Goal: Information Seeking & Learning: Understand process/instructions

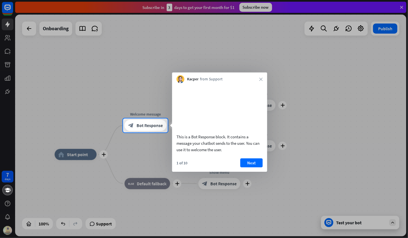
click at [400, 6] on div at bounding box center [204, 59] width 408 height 118
click at [246, 167] on button "Next" at bounding box center [251, 162] width 22 height 9
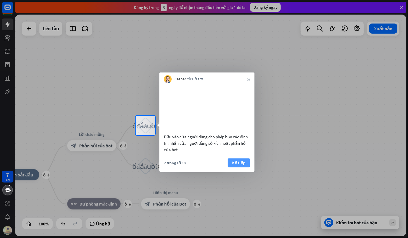
click at [238, 165] on font "Kế tiếp" at bounding box center [238, 162] width 13 height 5
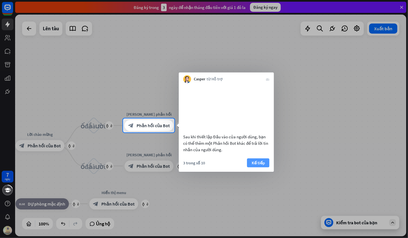
click at [255, 165] on font "Kế tiếp" at bounding box center [258, 162] width 13 height 5
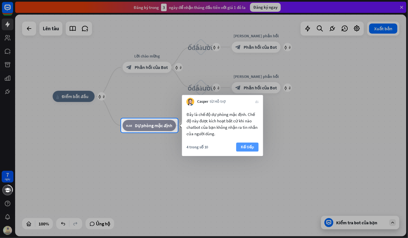
click at [248, 147] on font "Kế tiếp" at bounding box center [247, 146] width 13 height 5
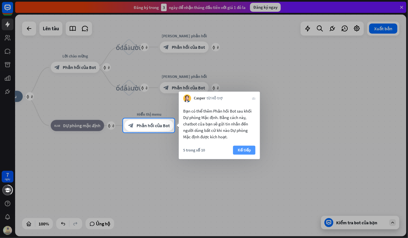
click at [242, 147] on font "Kế tiếp" at bounding box center [244, 150] width 13 height 8
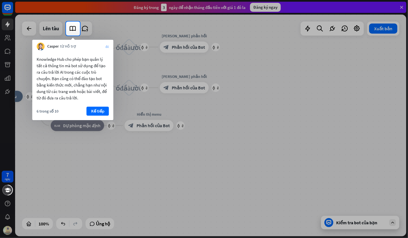
click at [106, 47] on font "đóng" at bounding box center [106, 46] width 3 height 3
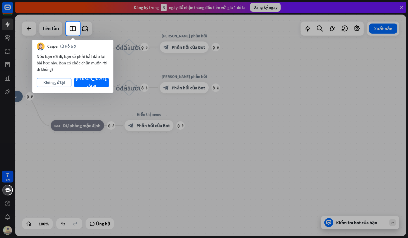
click at [53, 84] on font "Không, ở lại" at bounding box center [54, 82] width 22 height 5
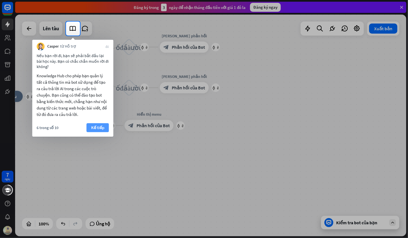
click at [91, 125] on button "Kế tiếp" at bounding box center [97, 127] width 22 height 9
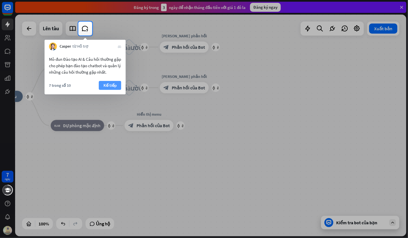
click at [114, 86] on font "Kế tiếp" at bounding box center [109, 84] width 13 height 5
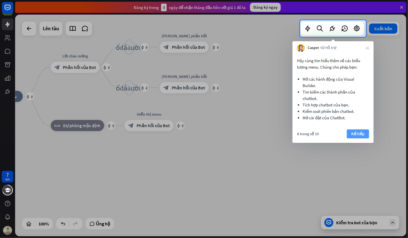
click at [352, 137] on font "Kế tiếp" at bounding box center [358, 134] width 13 height 8
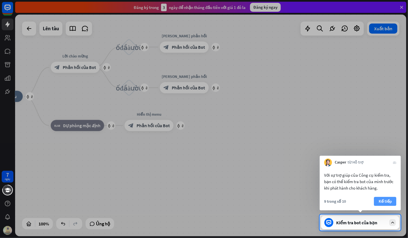
click at [386, 202] on font "Kế tiếp" at bounding box center [385, 200] width 13 height 5
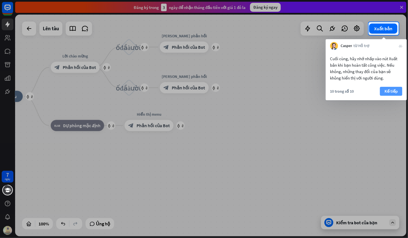
click at [393, 92] on font "Kế tiếp" at bounding box center [391, 90] width 13 height 5
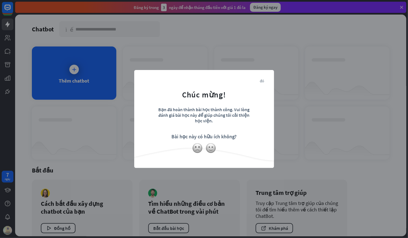
click at [210, 112] on font "Bạn đã hoàn thành bài học thành công. Vui lòng đánh giá bài học này để giúp chú…" at bounding box center [204, 115] width 91 height 17
click at [260, 78] on font "đóng" at bounding box center [262, 80] width 4 height 4
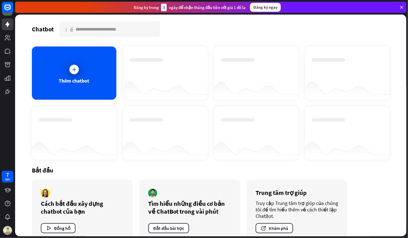
click at [403, 6] on icon at bounding box center [401, 7] width 5 height 5
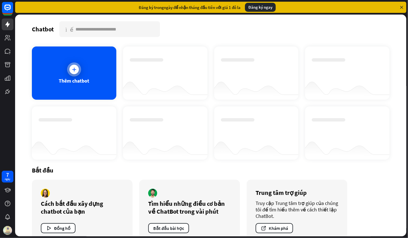
click at [75, 69] on icon at bounding box center [74, 70] width 6 height 6
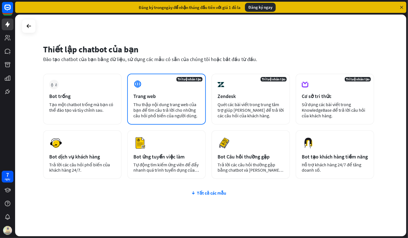
click at [179, 102] on font "Thu thập nội dung trang web của bạn để tìm câu trả lời cho những câu hỏi phổ bi…" at bounding box center [165, 110] width 64 height 17
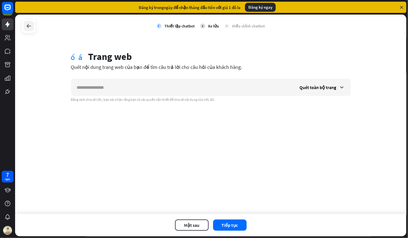
click at [28, 26] on icon at bounding box center [28, 26] width 7 height 7
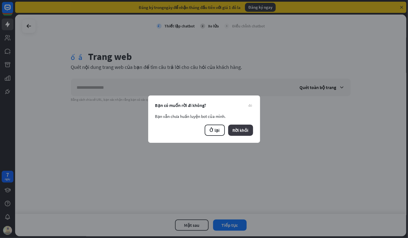
click at [240, 131] on font "Rời khỏi" at bounding box center [241, 130] width 16 height 6
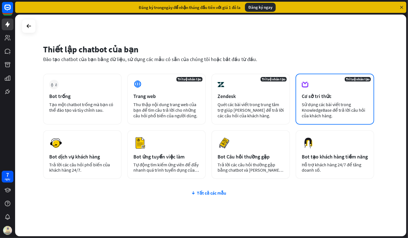
click at [347, 84] on div "Trí tuệ nhân tạo Cơ sở tri thức Sử dụng các bài viết trong KnowledgeBase để trả…" at bounding box center [335, 99] width 79 height 51
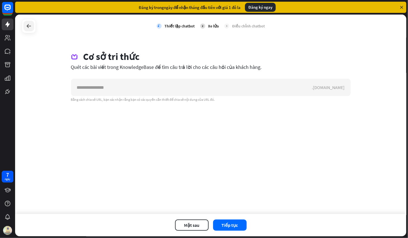
click at [27, 26] on icon at bounding box center [28, 26] width 7 height 7
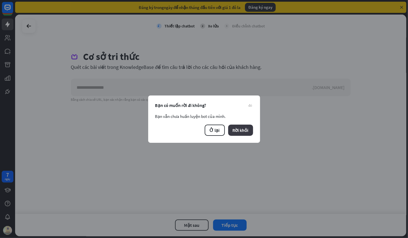
click at [240, 126] on button "Rời khỏi" at bounding box center [240, 129] width 25 height 11
